Goal: Information Seeking & Learning: Compare options

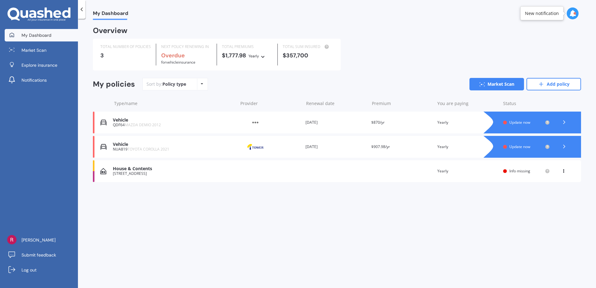
click at [515, 145] on span "Update now" at bounding box center [519, 146] width 21 height 5
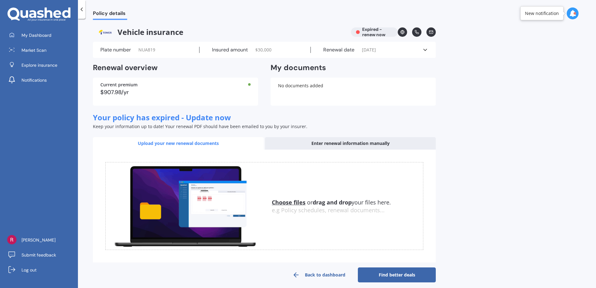
click at [131, 91] on div "$907.98/yr" at bounding box center [175, 92] width 150 height 6
click at [305, 141] on div "Enter renewal information manually" at bounding box center [350, 143] width 171 height 12
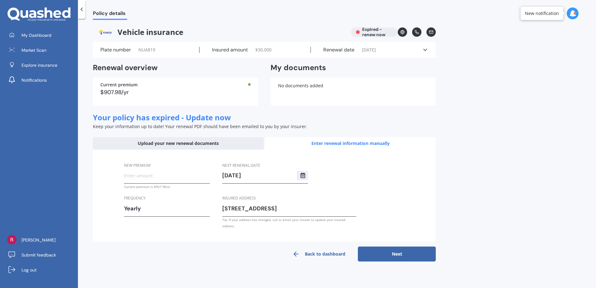
click at [137, 173] on input "New premium" at bounding box center [167, 175] width 86 height 9
type input "$848.96"
click at [398, 247] on button "Next" at bounding box center [397, 253] width 78 height 15
select select "13"
select select "10"
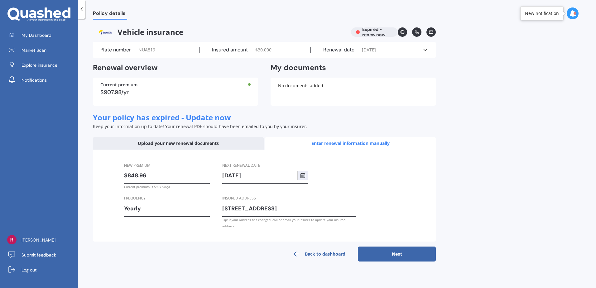
select select "2025"
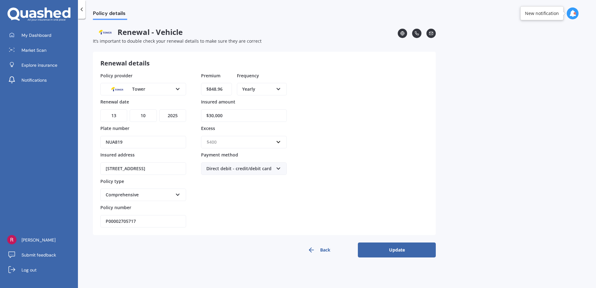
click at [278, 142] on input "text" at bounding box center [242, 142] width 80 height 12
click at [233, 176] on div "$500" at bounding box center [243, 177] width 85 height 12
click at [179, 193] on icon at bounding box center [177, 193] width 5 height 4
click at [397, 249] on button "Update" at bounding box center [397, 249] width 78 height 15
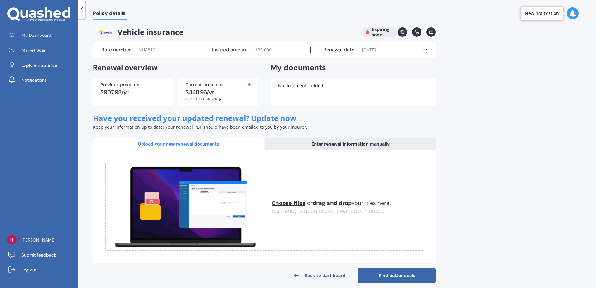
click at [397, 275] on link "Find better deals" at bounding box center [397, 275] width 78 height 15
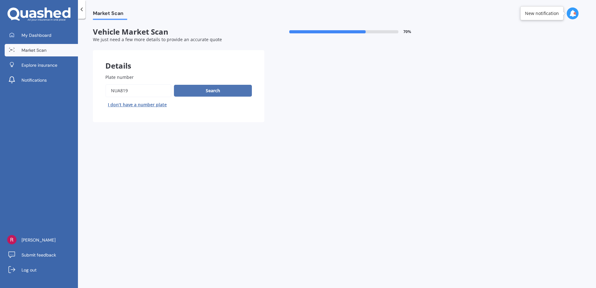
click at [219, 86] on button "Search" at bounding box center [213, 91] width 78 height 12
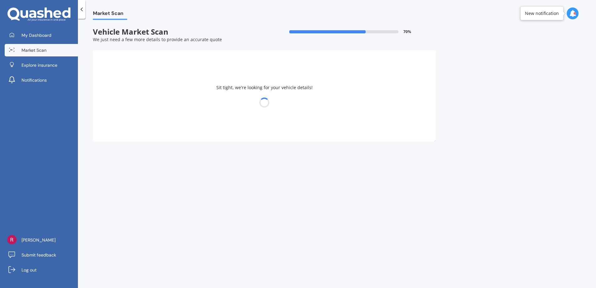
select select "TOYOTA"
select select "COROLLA"
select select "11"
select select "04"
select select "1957"
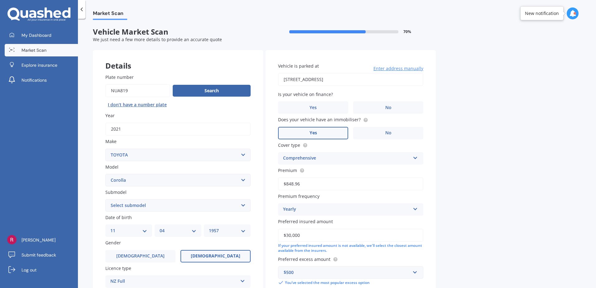
click at [241, 205] on select "Select submodel (All other) Axio Diesel Fielder 2WD Fielder 4WD FXGT GL GLX 1.8…" at bounding box center [177, 205] width 145 height 12
select select "GLX 1.8"
click at [105, 199] on select "Select submodel (All other) Axio Diesel Fielder 2WD Fielder 4WD FXGT GL GLX 1.8…" at bounding box center [177, 205] width 145 height 12
click at [132, 253] on label "Male" at bounding box center [140, 256] width 70 height 12
click at [0, 0] on input "Male" at bounding box center [0, 0] width 0 height 0
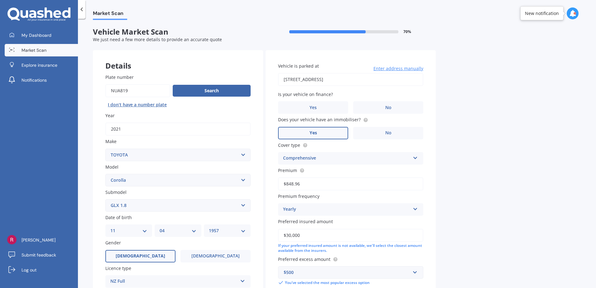
click at [143, 229] on select "DD 01 02 03 04 05 06 07 08 09 10 11 12 13 14 15 16 17 18 19 20 21 22 23 24 25 2…" at bounding box center [128, 230] width 37 height 7
select select "05"
click at [110, 227] on select "DD 01 02 03 04 05 06 07 08 09 10 11 12 13 14 15 16 17 18 19 20 21 22 23 24 25 2…" at bounding box center [128, 230] width 37 height 7
click at [179, 230] on select "MM 01 02 03 04 05 06 07 08 09 10 11 12" at bounding box center [178, 230] width 37 height 7
select select "02"
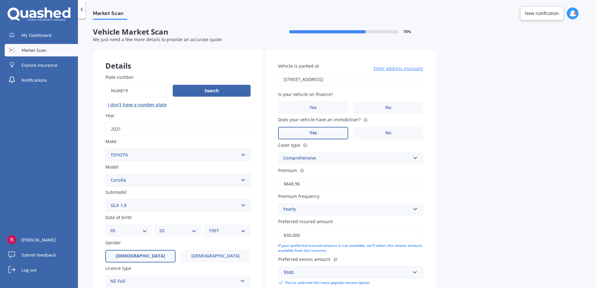
click at [160, 227] on select "MM 01 02 03 04 05 06 07 08 09 10 11 12" at bounding box center [178, 230] width 37 height 7
click at [241, 231] on select "YYYY 2025 2024 2023 2022 2021 2020 2019 2018 2017 2016 2015 2014 2013 2012 2011…" at bounding box center [227, 230] width 37 height 7
select select "1955"
click at [209, 227] on select "YYYY 2025 2024 2023 2022 2021 2020 2019 2018 2017 2016 2015 2014 2013 2012 2011…" at bounding box center [227, 230] width 37 height 7
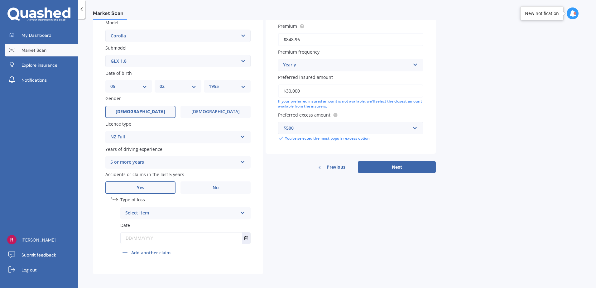
scroll to position [146, 0]
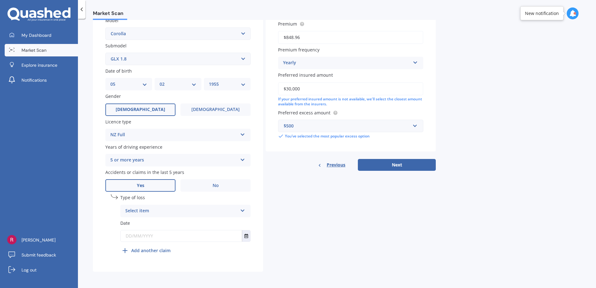
click at [242, 209] on icon at bounding box center [242, 209] width 5 height 4
click at [310, 248] on div "Details Plate number Search I don’t have a number plate Year 2021 Make Select m…" at bounding box center [264, 88] width 343 height 368
click at [164, 237] on input "text" at bounding box center [181, 235] width 121 height 11
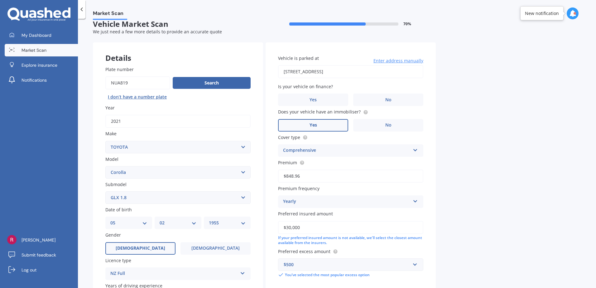
scroll to position [0, 0]
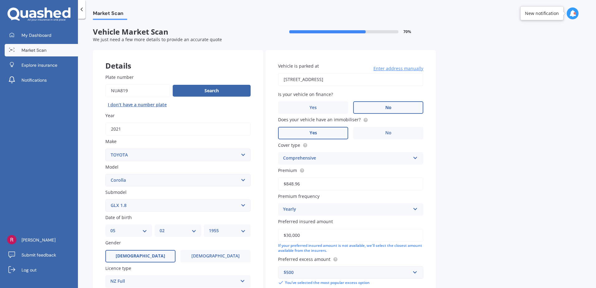
type input "23/12/2021"
click at [388, 108] on span "No" at bounding box center [388, 107] width 6 height 5
click at [0, 0] on input "No" at bounding box center [0, 0] width 0 height 0
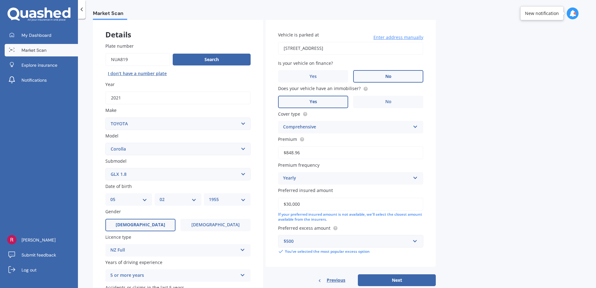
scroll to position [62, 0]
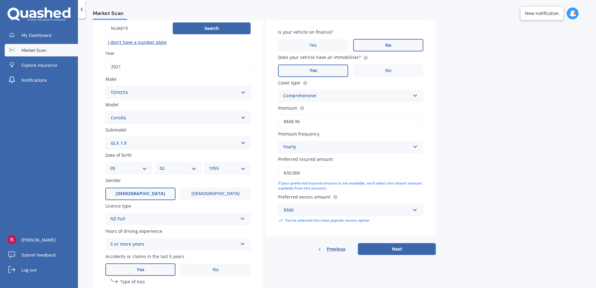
click at [357, 173] on input "$30,000" at bounding box center [350, 172] width 145 height 13
click at [395, 249] on button "Next" at bounding box center [397, 249] width 78 height 12
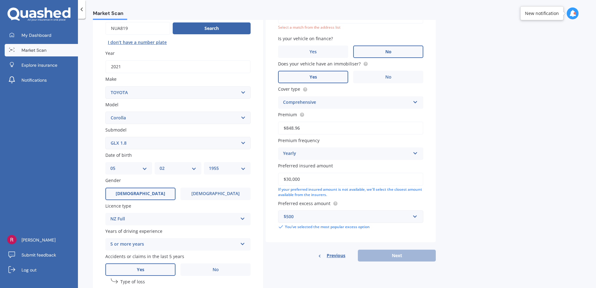
scroll to position [43, 0]
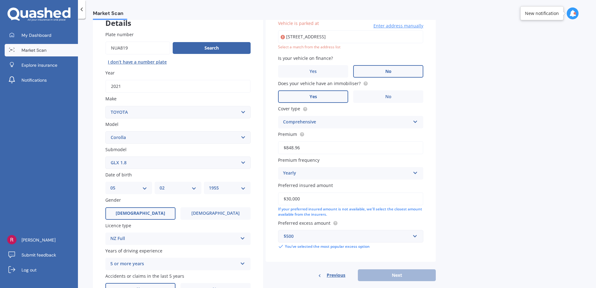
type input "16 Pine Street, Mount Eden, Auckland 1041"
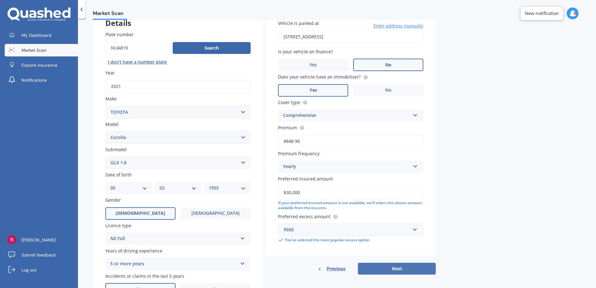
click at [399, 267] on button "Next" at bounding box center [397, 269] width 78 height 12
select select "05"
select select "02"
select select "1955"
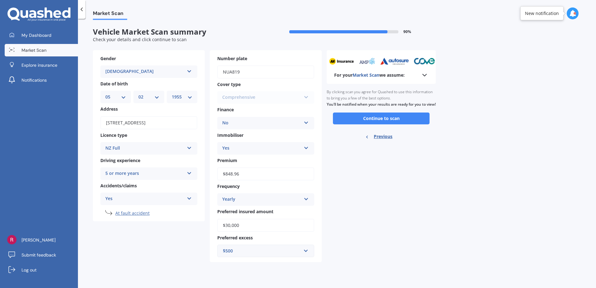
scroll to position [0, 0]
click at [383, 124] on button "Continue to scan" at bounding box center [381, 118] width 97 height 12
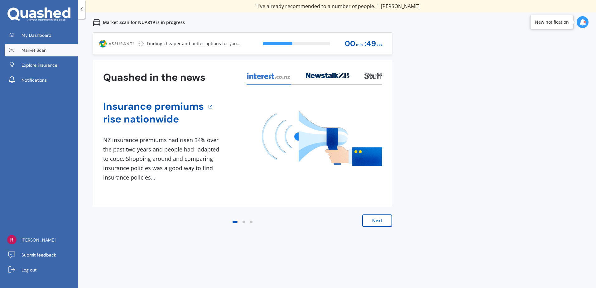
click at [583, 21] on icon at bounding box center [582, 22] width 7 height 7
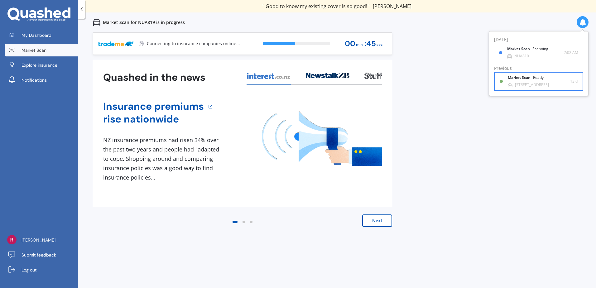
click at [548, 81] on div "Market Scan Ready" at bounding box center [529, 78] width 43 height 7
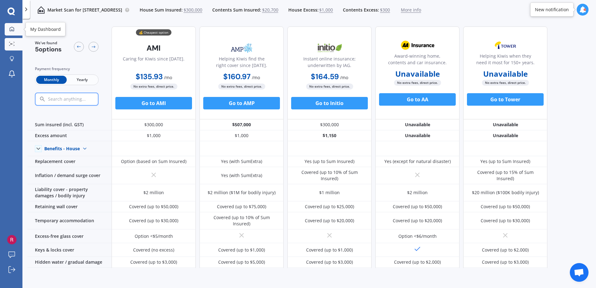
click at [16, 29] on div at bounding box center [11, 29] width 9 height 6
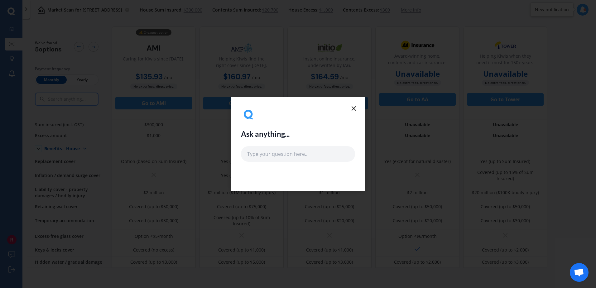
click at [355, 106] on icon at bounding box center [353, 108] width 7 height 7
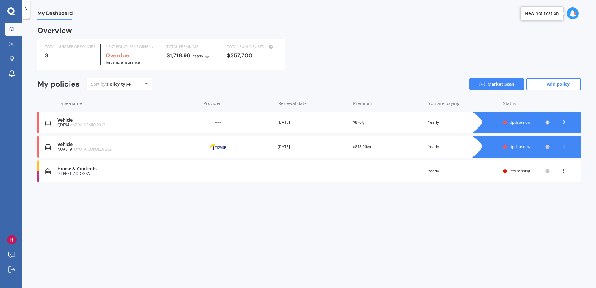
click at [69, 148] on div "NUA819 TOYOTA COROLLA 2021" at bounding box center [127, 149] width 140 height 4
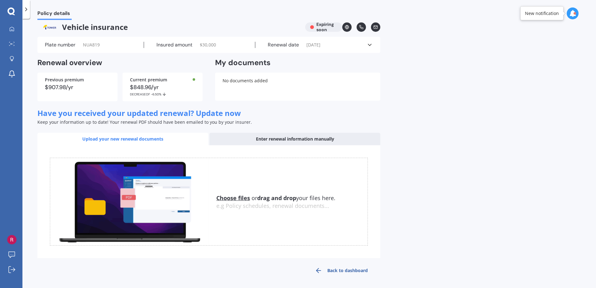
scroll to position [6, 0]
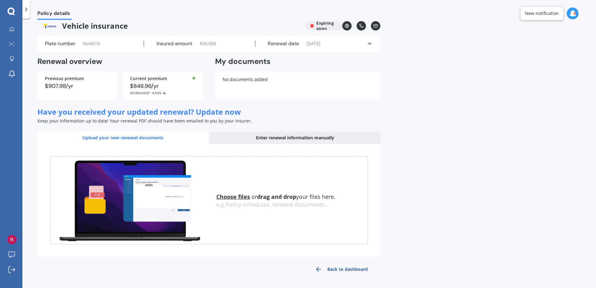
click at [270, 137] on div "Enter renewal information manually" at bounding box center [294, 137] width 171 height 12
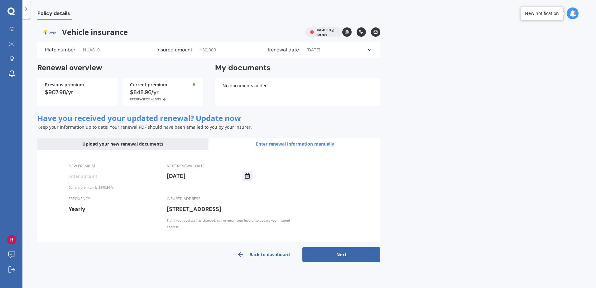
scroll to position [0, 0]
click at [77, 174] on input "New premium" at bounding box center [112, 175] width 86 height 9
type input "$848.96"
click at [348, 247] on button "Next" at bounding box center [341, 254] width 78 height 15
select select "13"
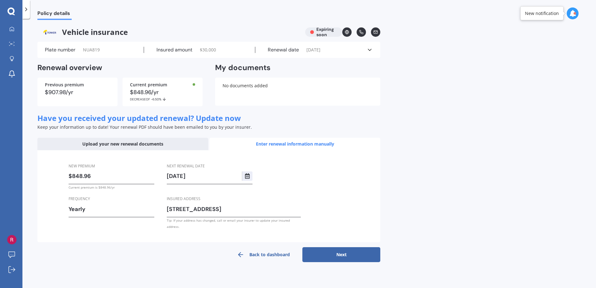
select select "10"
select select "2026"
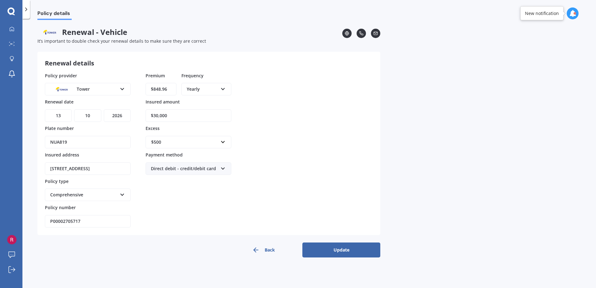
click at [338, 250] on button "Update" at bounding box center [341, 249] width 78 height 15
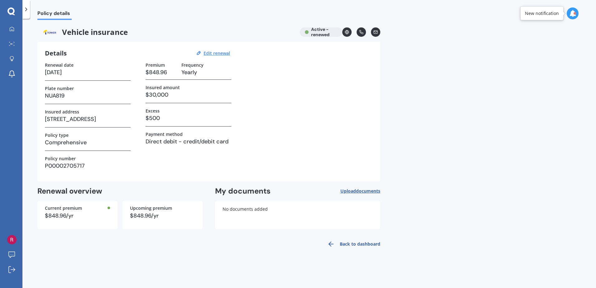
click at [323, 32] on div "Vehicle insurance Active - renewed" at bounding box center [208, 31] width 343 height 9
click at [358, 243] on link "Back to dashboard" at bounding box center [351, 243] width 57 height 15
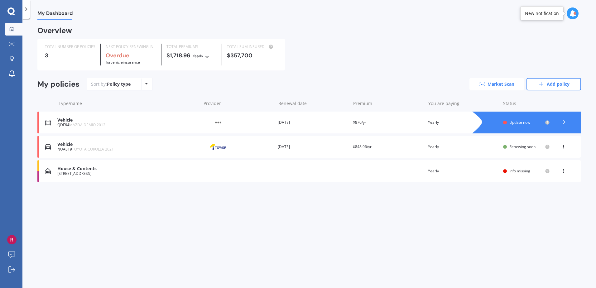
click at [500, 83] on link "Market Scan" at bounding box center [496, 84] width 55 height 12
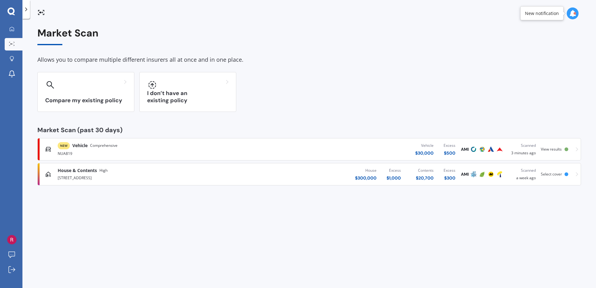
click at [548, 148] on span "View results" at bounding box center [551, 148] width 21 height 5
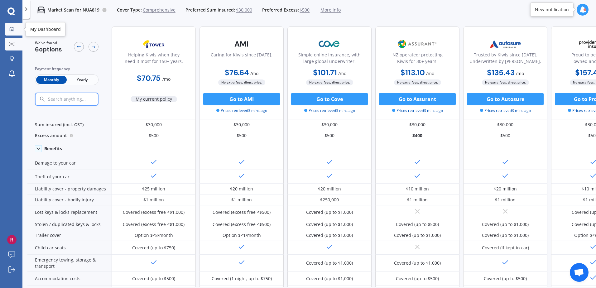
click at [15, 27] on div at bounding box center [11, 29] width 9 height 6
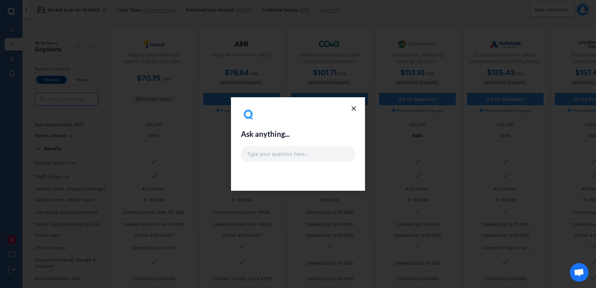
click at [353, 107] on line at bounding box center [354, 109] width 4 height 4
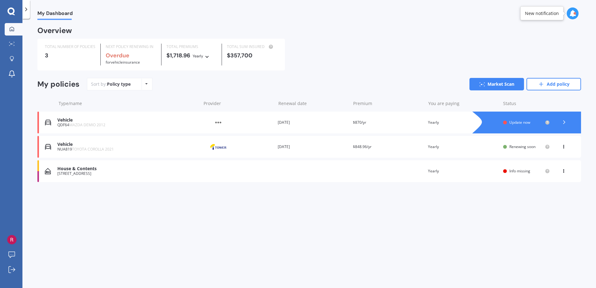
click at [64, 169] on div "House & Contents" at bounding box center [127, 168] width 140 height 5
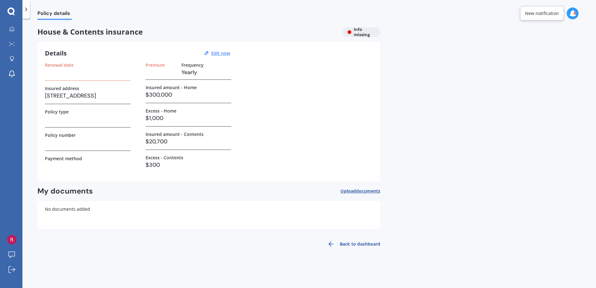
click at [53, 142] on h3 at bounding box center [88, 142] width 86 height 9
click at [53, 145] on h3 at bounding box center [88, 142] width 86 height 9
click at [222, 53] on u "Edit now" at bounding box center [220, 53] width 19 height 6
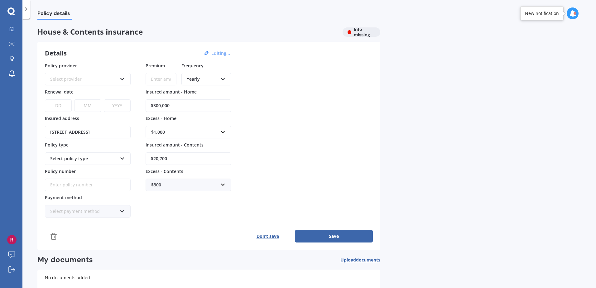
click at [224, 76] on icon at bounding box center [222, 78] width 5 height 4
click at [199, 126] on span "Monthly" at bounding box center [195, 125] width 17 height 6
click at [151, 79] on input "Premium" at bounding box center [160, 79] width 31 height 12
type input "$104.29"
click at [54, 184] on input "Policy number" at bounding box center [88, 185] width 86 height 12
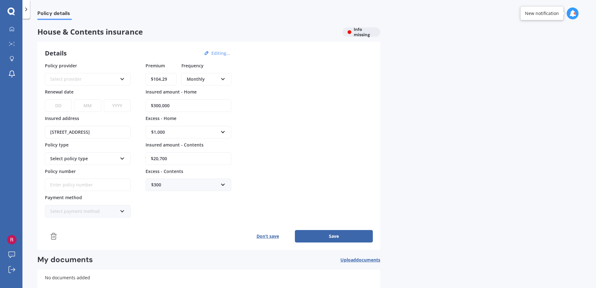
paste input "P00001214205"
type input "P00001214205"
click at [122, 210] on icon at bounding box center [122, 210] width 5 height 4
click at [110, 222] on div "Direct debit - bank account" at bounding box center [87, 222] width 84 height 11
click at [166, 183] on div "$300" at bounding box center [184, 184] width 67 height 7
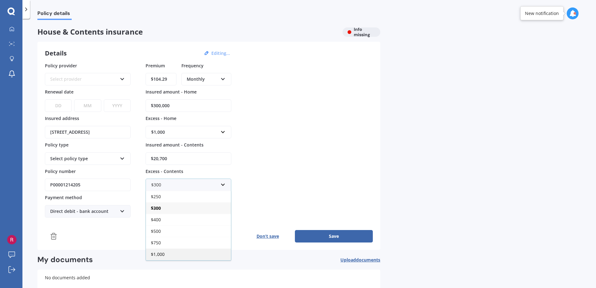
click at [163, 252] on span "$1,000" at bounding box center [158, 254] width 14 height 6
click at [331, 234] on button "Save" at bounding box center [334, 236] width 78 height 12
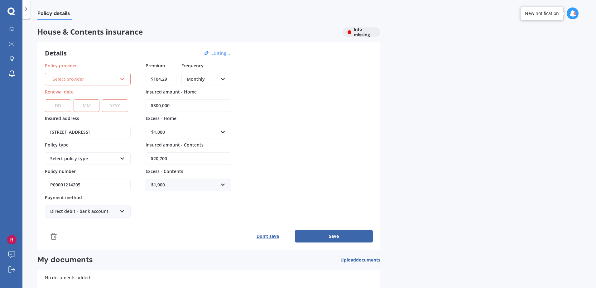
click at [78, 76] on div "Select provider" at bounding box center [85, 79] width 64 height 7
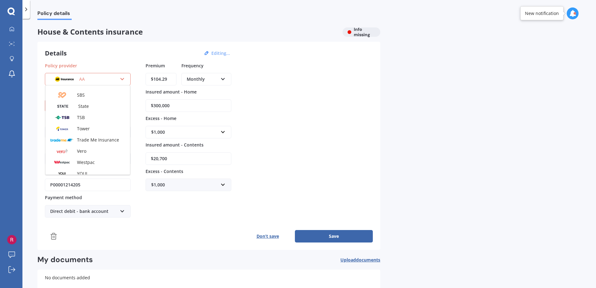
scroll to position [169, 0]
click at [73, 122] on img at bounding box center [61, 124] width 23 height 9
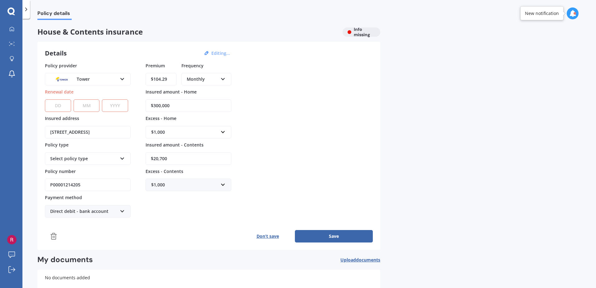
click at [60, 105] on select "DD 01 02 03 04 05 06 07 08 09 10 11 12 13 14 15 16 17 18 19 20 21 22 23 24 25 2…" at bounding box center [58, 105] width 26 height 12
select select "01"
click at [45, 99] on select "DD 01 02 03 04 05 06 07 08 09 10 11 12 13 14 15 16 17 18 19 20 21 22 23 24 25 2…" at bounding box center [58, 105] width 26 height 12
click at [88, 103] on select "MM 01 02 03 04 05 06 07 08 09 10 11 12" at bounding box center [87, 105] width 26 height 12
select select "10"
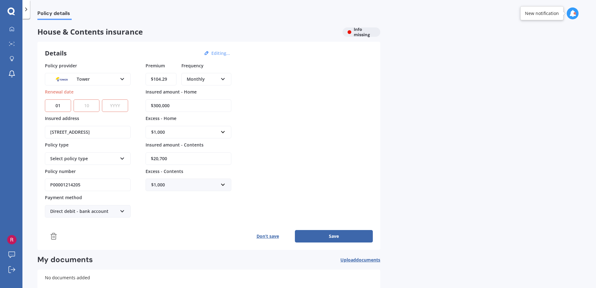
click at [74, 99] on select "MM 01 02 03 04 05 06 07 08 09 10 11 12" at bounding box center [87, 105] width 26 height 12
click at [118, 105] on select "YYYY 2027 2026 2025 2024 2023 2022 2021 2020 2019 2018 2017 2016 2015 2014 2013…" at bounding box center [115, 105] width 26 height 12
select select "2025"
click at [103, 99] on select "YYYY 2027 2026 2025 2024 2023 2022 2021 2020 2019 2018 2017 2016 2015 2014 2013…" at bounding box center [115, 105] width 26 height 12
click at [319, 234] on button "Save" at bounding box center [334, 236] width 78 height 12
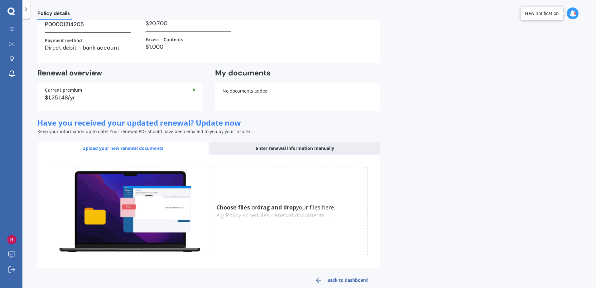
scroll to position [129, 0]
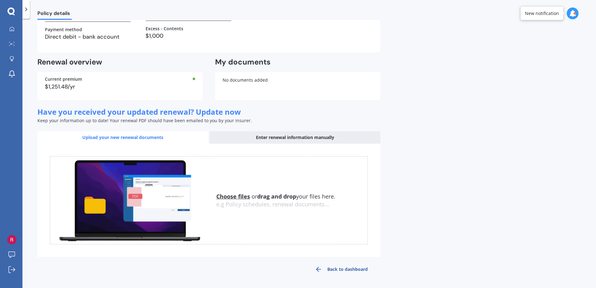
click at [348, 269] on link "Back to dashboard" at bounding box center [341, 269] width 78 height 15
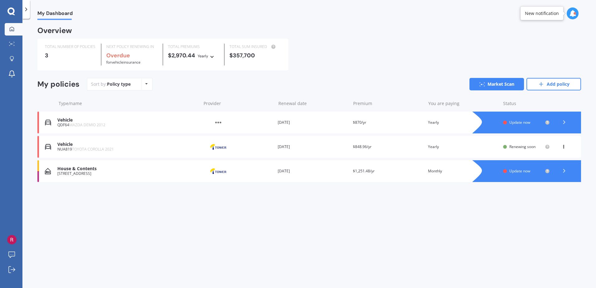
click at [563, 170] on icon at bounding box center [564, 171] width 6 height 6
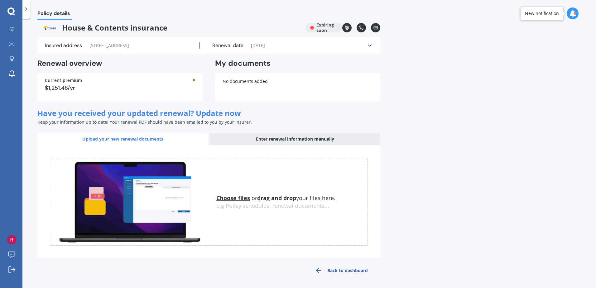
scroll to position [6, 0]
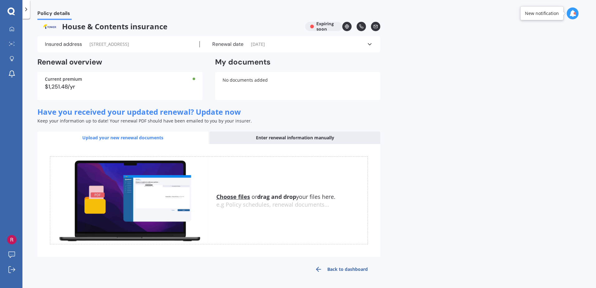
click at [341, 269] on link "Back to dashboard" at bounding box center [341, 269] width 78 height 15
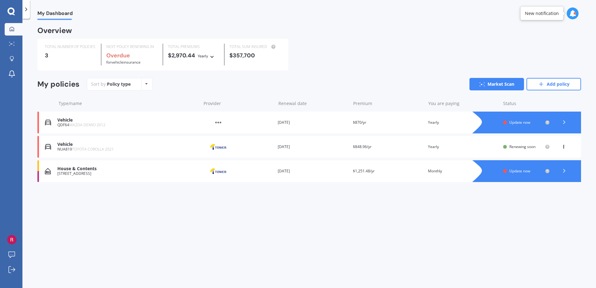
click at [129, 168] on div "House & Contents" at bounding box center [127, 168] width 140 height 5
click at [499, 83] on link "Market Scan" at bounding box center [496, 84] width 55 height 12
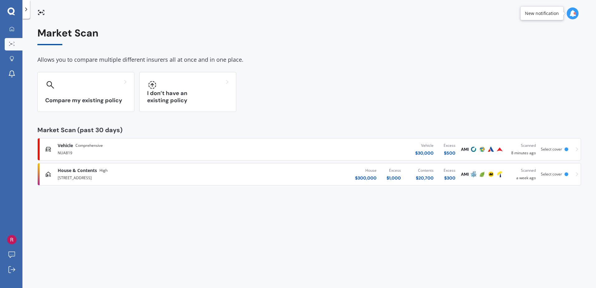
click at [219, 174] on div "House & Contents High 1739 Whangapoua Road, Whangapoua 3582" at bounding box center [155, 174] width 195 height 14
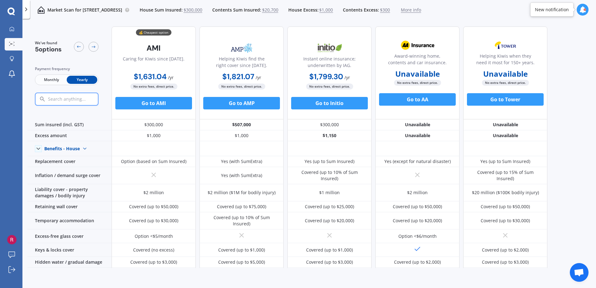
click at [50, 76] on span "Monthly" at bounding box center [51, 80] width 31 height 8
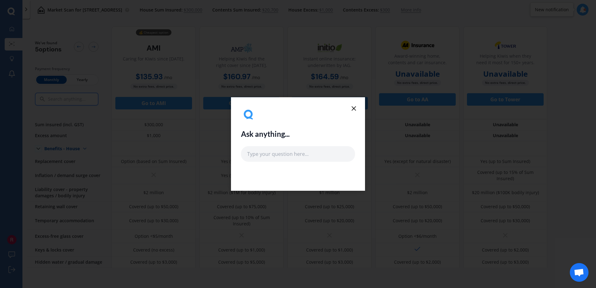
click at [353, 108] on icon at bounding box center [353, 108] width 7 height 7
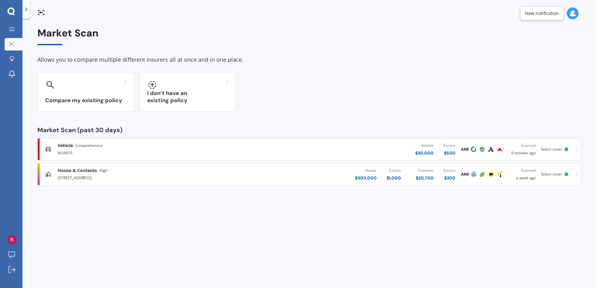
click at [522, 175] on div "Scanned a week ago" at bounding box center [522, 174] width 27 height 14
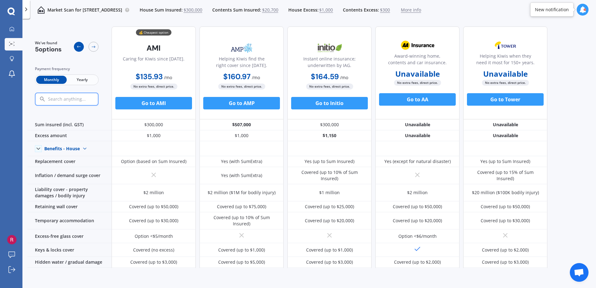
click at [80, 47] on icon at bounding box center [78, 46] width 5 height 5
click at [333, 10] on span "$1,000" at bounding box center [326, 10] width 14 height 6
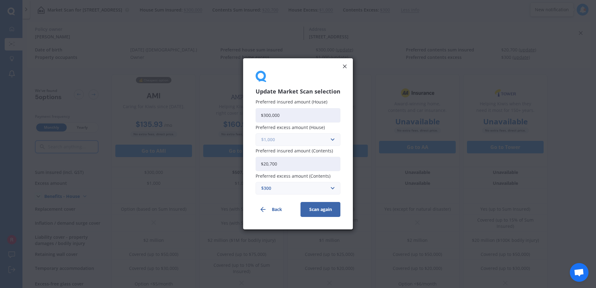
click at [331, 138] on input "text" at bounding box center [295, 140] width 79 height 12
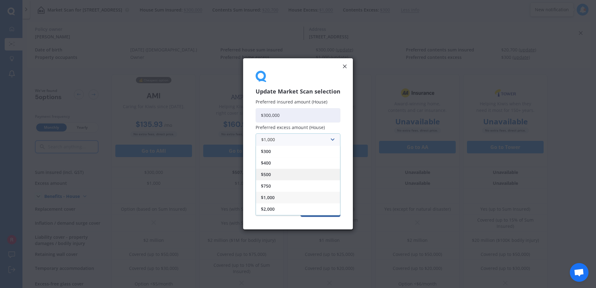
click at [283, 172] on div "$500" at bounding box center [298, 175] width 84 height 12
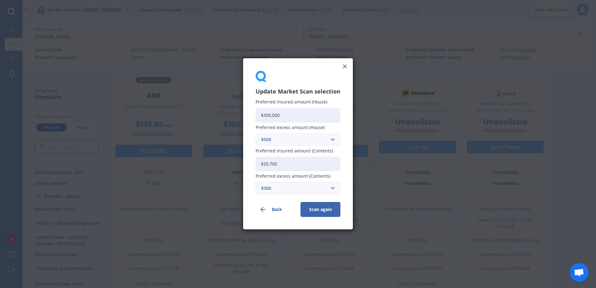
drag, startPoint x: 282, startPoint y: 164, endPoint x: 261, endPoint y: 160, distance: 20.7
click at [261, 160] on input "$20,700" at bounding box center [297, 164] width 85 height 14
type input "$21,000"
click at [322, 207] on button "Scan again" at bounding box center [320, 209] width 40 height 15
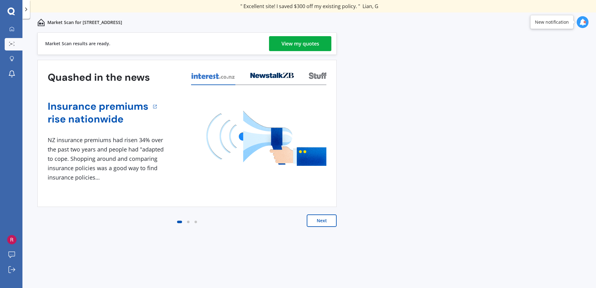
click at [307, 42] on div "View my quotes" at bounding box center [300, 43] width 38 height 15
